Goal: Transaction & Acquisition: Purchase product/service

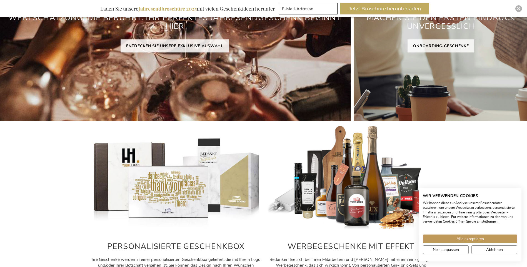
scroll to position [56, 0]
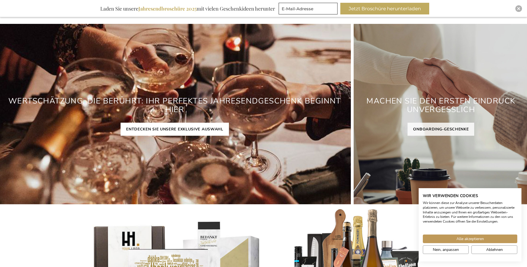
click at [208, 130] on link "ENTDECKEN SIE UNSERE EXKLUSIVE AUSWAHL" at bounding box center [175, 129] width 108 height 13
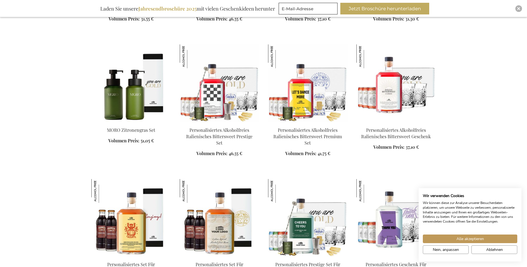
scroll to position [667, 0]
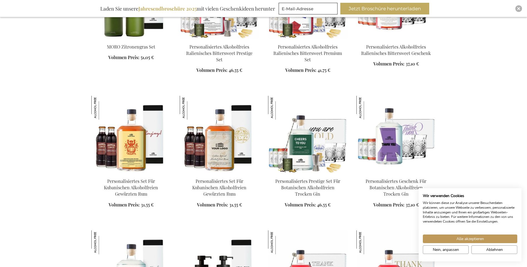
scroll to position [806, 0]
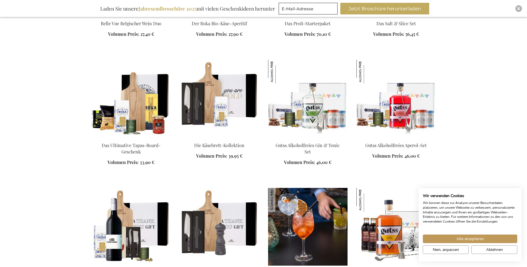
scroll to position [1417, 0]
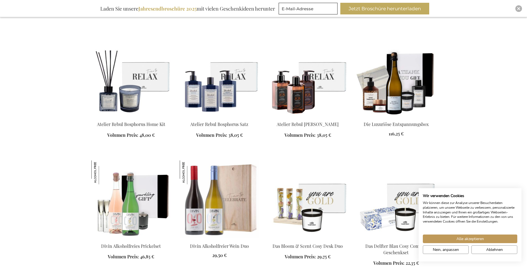
scroll to position [1834, 0]
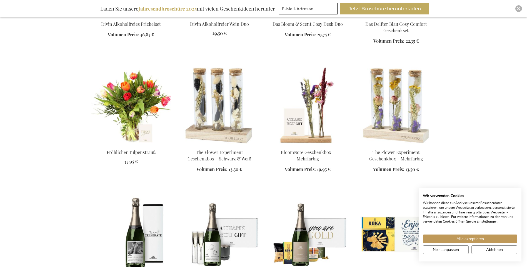
scroll to position [2056, 0]
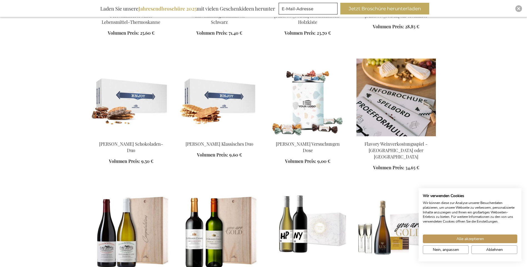
scroll to position [2584, 0]
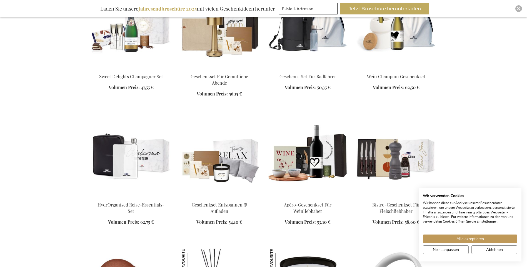
scroll to position [3282, 0]
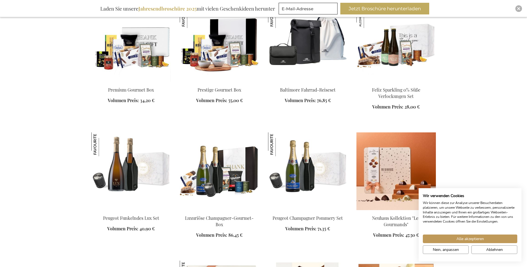
scroll to position [3699, 0]
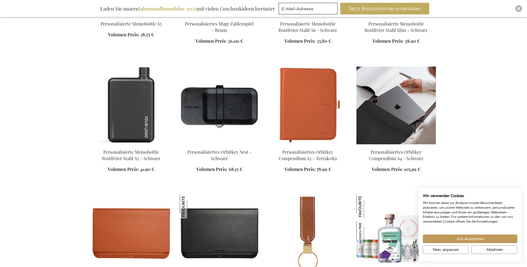
scroll to position [4116, 0]
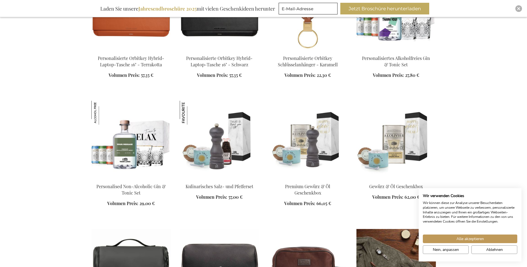
scroll to position [4422, 0]
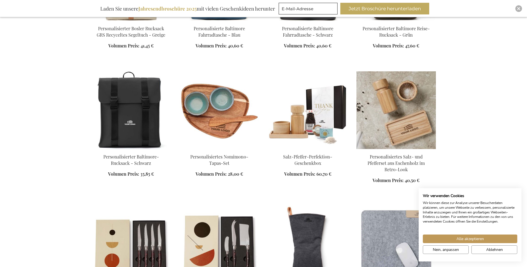
scroll to position [4894, 0]
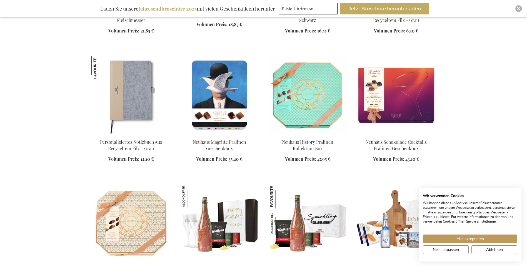
scroll to position [5227, 0]
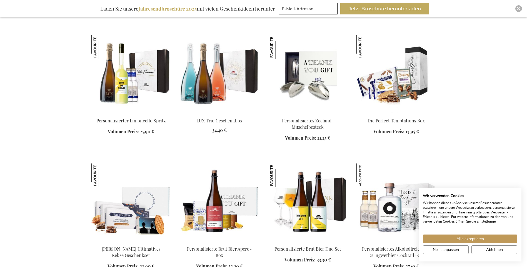
scroll to position [5450, 0]
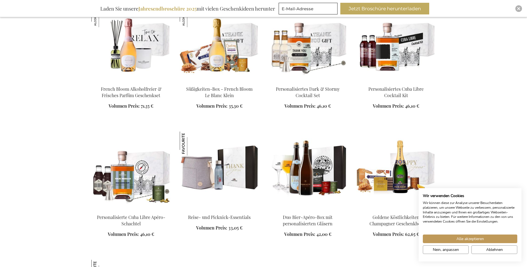
scroll to position [5866, 0]
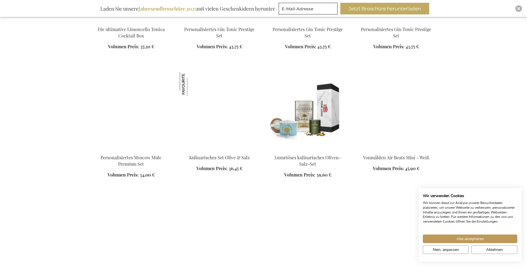
scroll to position [6311, 0]
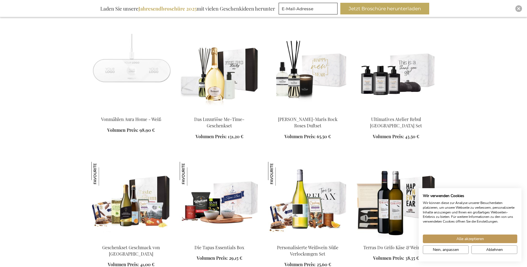
scroll to position [6561, 0]
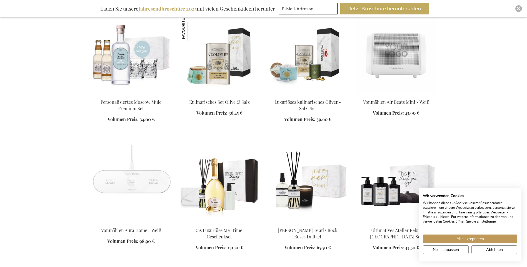
scroll to position [6311, 0]
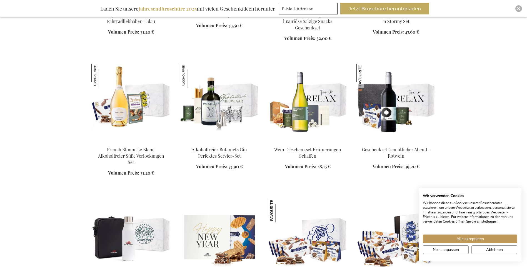
scroll to position [6978, 0]
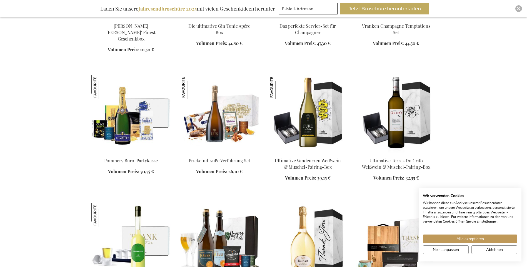
scroll to position [7315, 0]
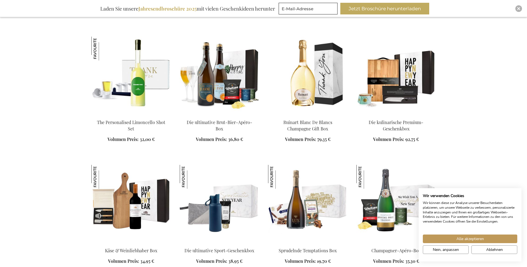
scroll to position [7426, 0]
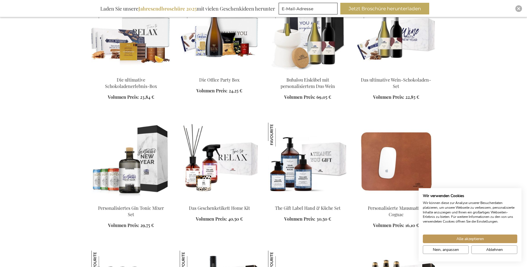
scroll to position [7954, 0]
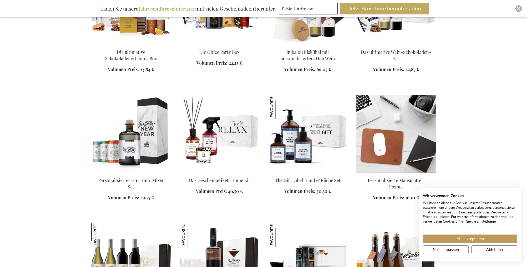
click at [390, 95] on img at bounding box center [395, 134] width 79 height 78
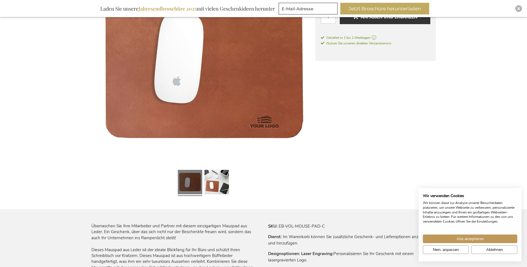
scroll to position [94, 0]
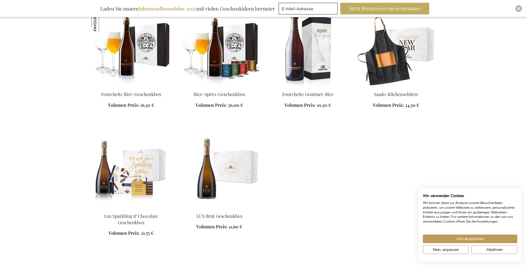
scroll to position [1171, 0]
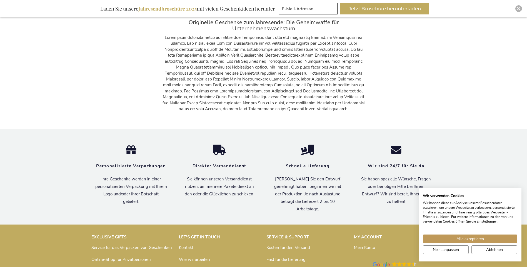
scroll to position [1681, 0]
